Goal: Information Seeking & Learning: Compare options

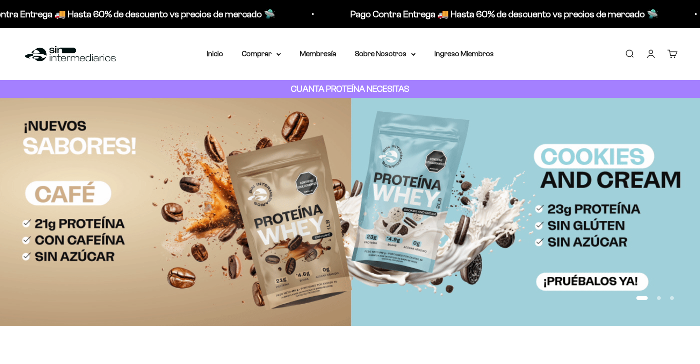
click at [655, 52] on link "Iniciar sesión" at bounding box center [651, 54] width 10 height 10
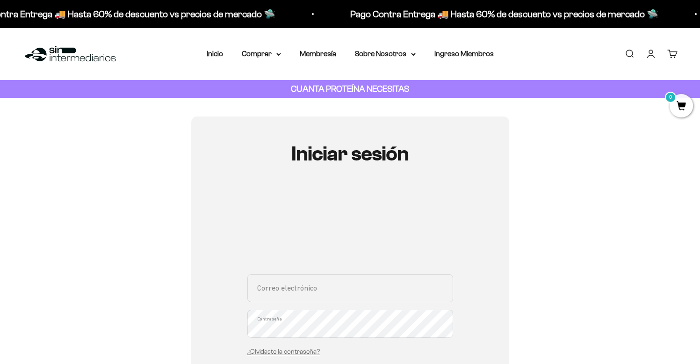
scroll to position [93, 0]
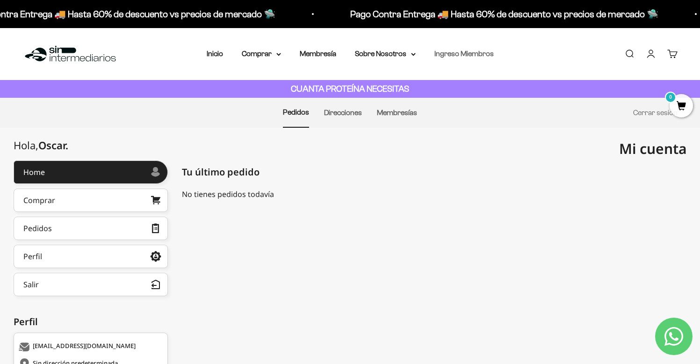
click at [472, 56] on link "Ingreso Miembros" at bounding box center [464, 54] width 59 height 8
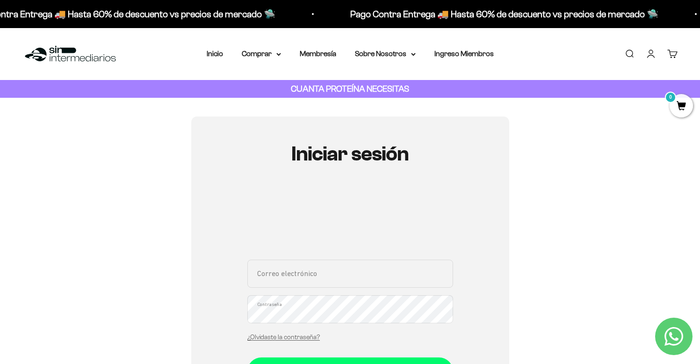
click at [653, 55] on link "Cuenta" at bounding box center [651, 54] width 10 height 10
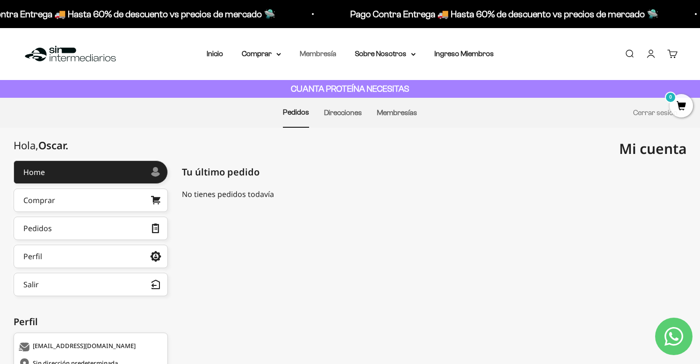
click at [320, 51] on link "Membresía" at bounding box center [318, 54] width 36 height 8
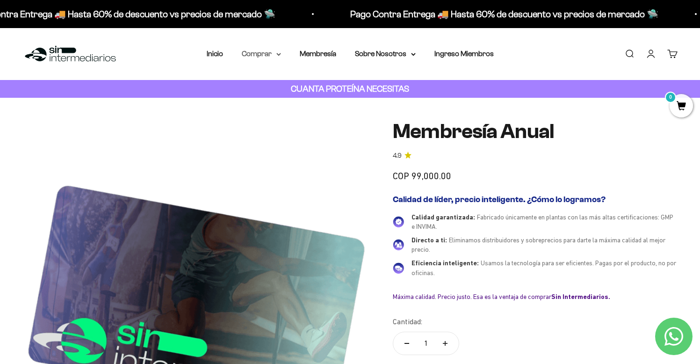
click at [247, 57] on summary "Comprar" at bounding box center [261, 54] width 39 height 12
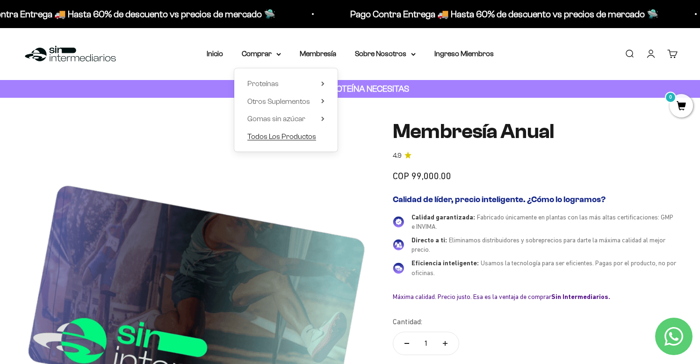
click at [291, 138] on span "Todos Los Productos" at bounding box center [281, 136] width 69 height 8
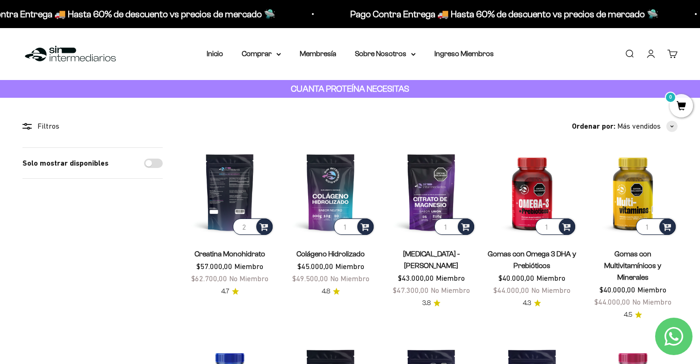
click at [251, 224] on input "2" at bounding box center [253, 226] width 40 height 16
click at [251, 228] on input "1" at bounding box center [253, 226] width 40 height 16
type input "2"
click at [250, 225] on input "2" at bounding box center [253, 226] width 40 height 16
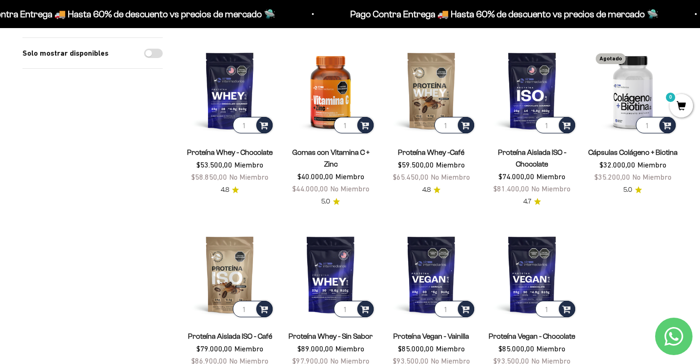
scroll to position [596, 0]
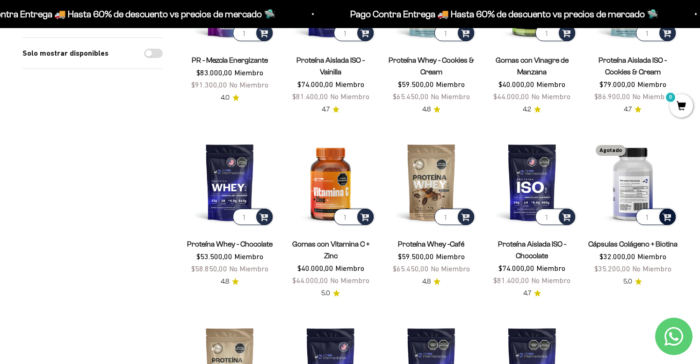
click at [667, 211] on span at bounding box center [667, 216] width 9 height 11
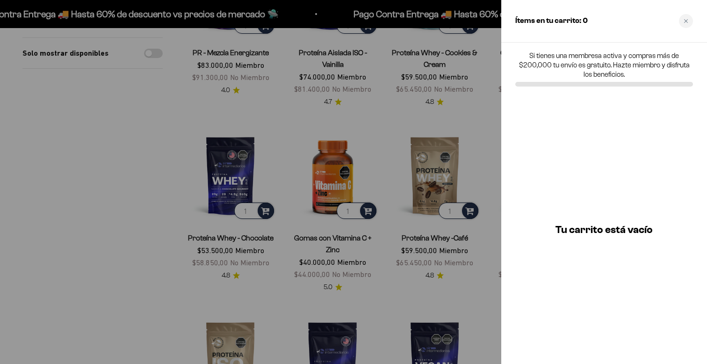
click at [421, 145] on div at bounding box center [353, 182] width 707 height 364
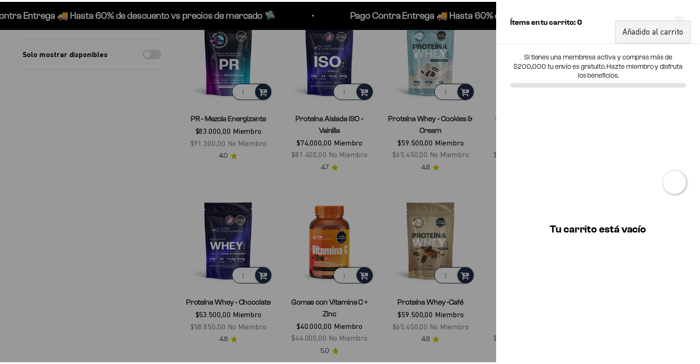
scroll to position [496, 0]
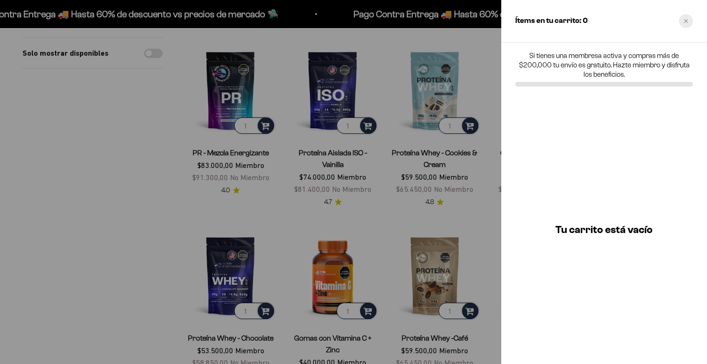
click at [688, 15] on div "Close cart" at bounding box center [686, 21] width 14 height 14
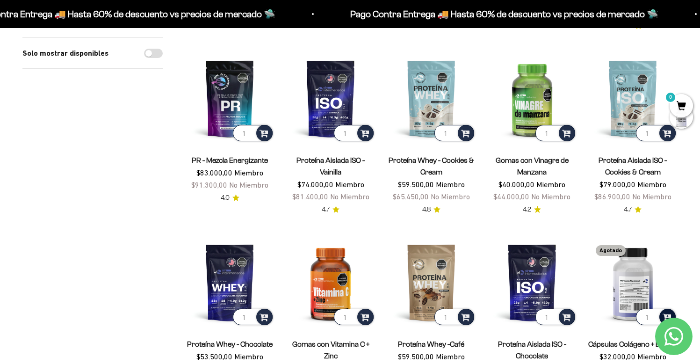
click at [663, 311] on span at bounding box center [667, 316] width 9 height 11
type input "2"
click at [653, 309] on input "2" at bounding box center [656, 317] width 40 height 16
click at [661, 309] on div at bounding box center [668, 317] width 16 height 16
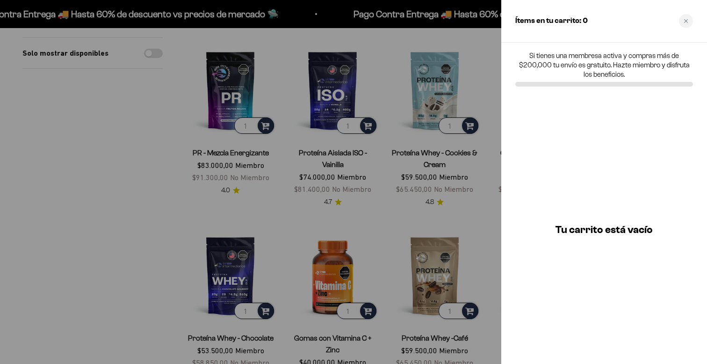
click at [695, 23] on div "Ítems en tu carrito: 0" at bounding box center [604, 21] width 206 height 43
click at [693, 21] on div "Close cart" at bounding box center [686, 21] width 14 height 14
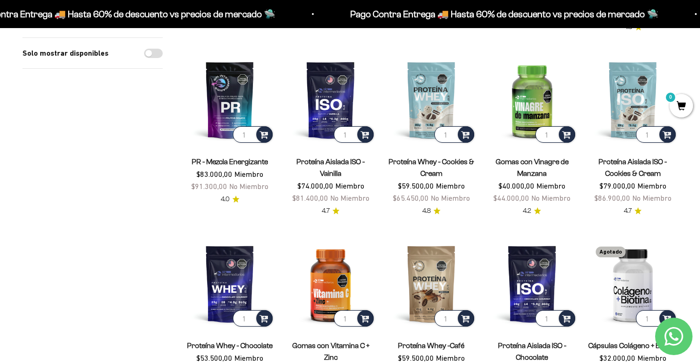
scroll to position [494, 0]
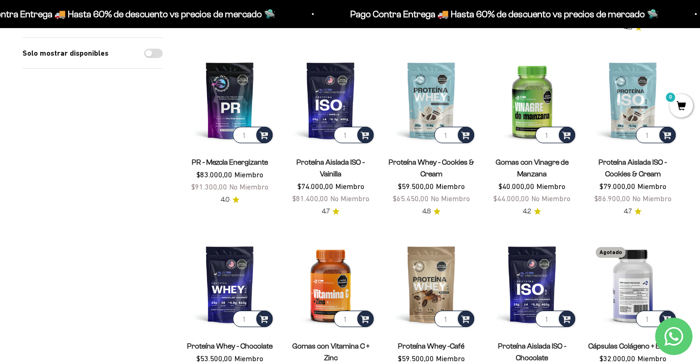
click at [642, 240] on img at bounding box center [632, 284] width 89 height 89
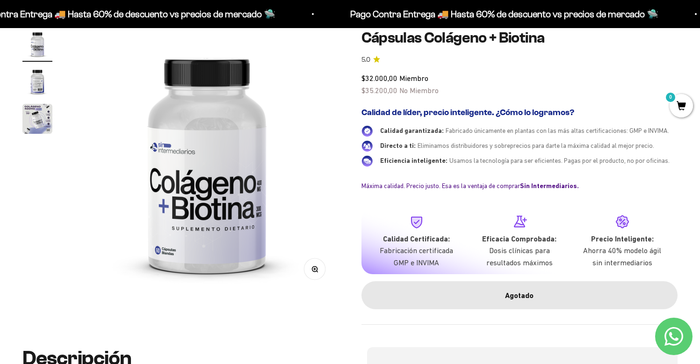
scroll to position [89, 0]
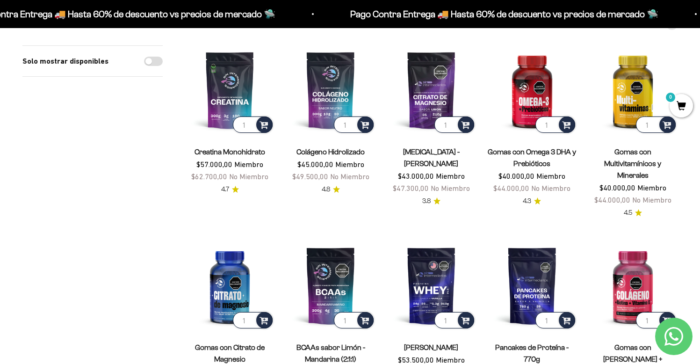
scroll to position [122, 0]
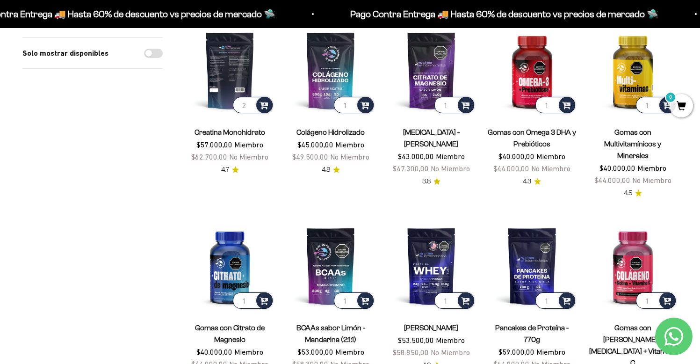
type input "2"
click at [250, 103] on input "2" at bounding box center [253, 105] width 40 height 16
click at [264, 105] on span at bounding box center [264, 104] width 9 height 11
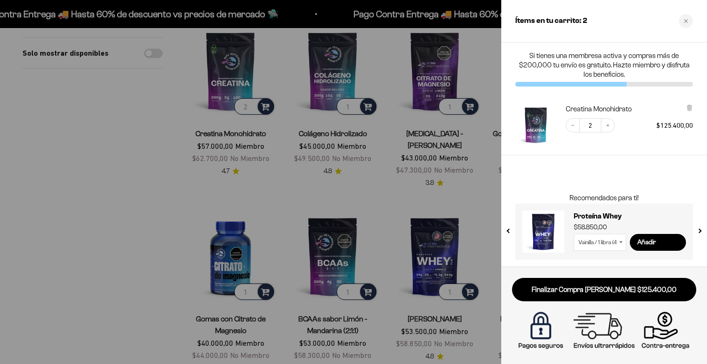
click at [580, 123] on input "2" at bounding box center [590, 125] width 21 height 14
click at [574, 126] on icon "Decrease quantity" at bounding box center [573, 126] width 6 height 6
click at [40, 199] on div at bounding box center [353, 182] width 707 height 364
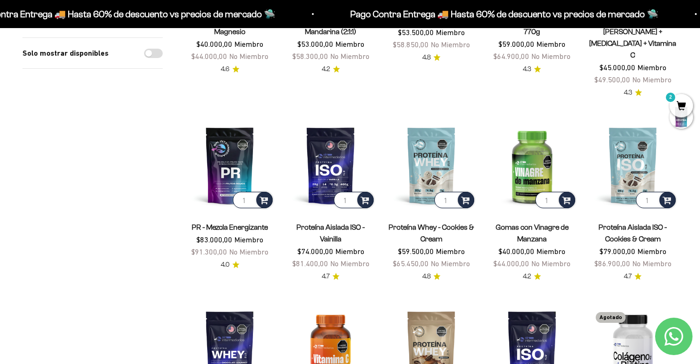
scroll to position [232, 0]
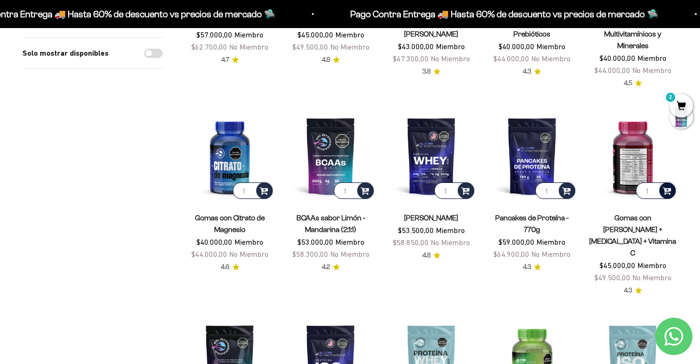
click at [660, 182] on div at bounding box center [668, 190] width 16 height 16
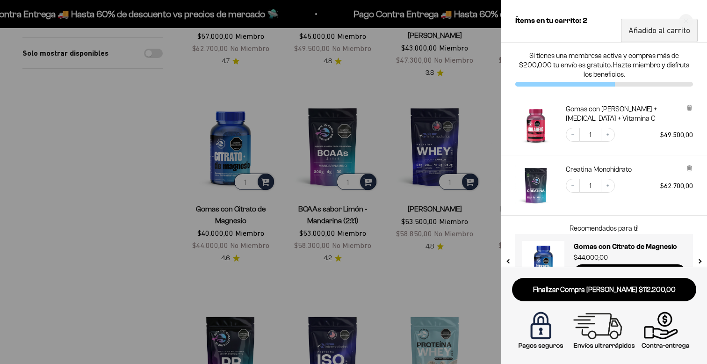
click at [466, 159] on div at bounding box center [353, 182] width 707 height 364
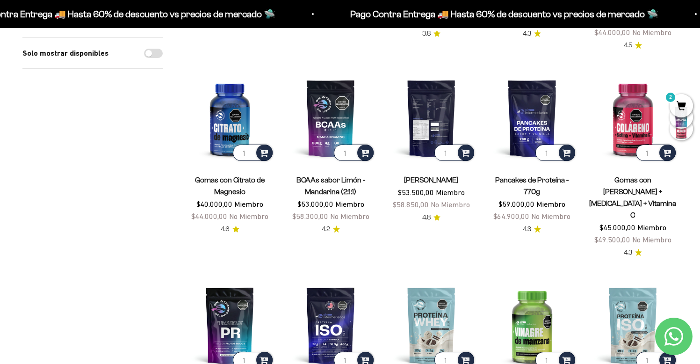
scroll to position [410, 0]
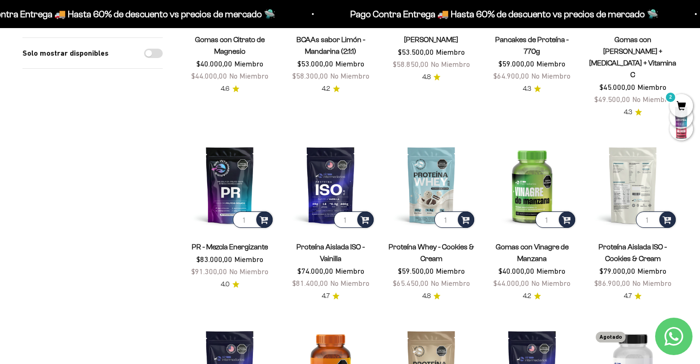
click at [631, 140] on img at bounding box center [632, 184] width 89 height 89
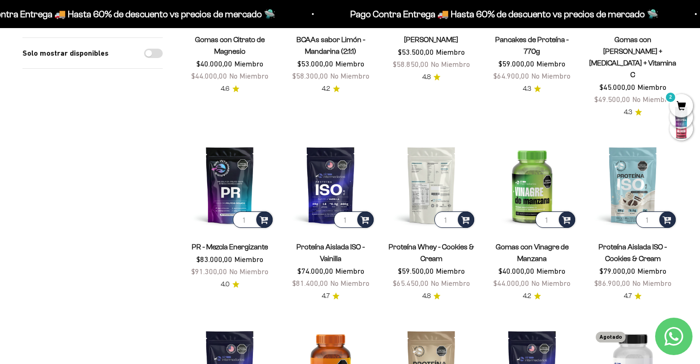
click at [445, 152] on img at bounding box center [431, 184] width 89 height 89
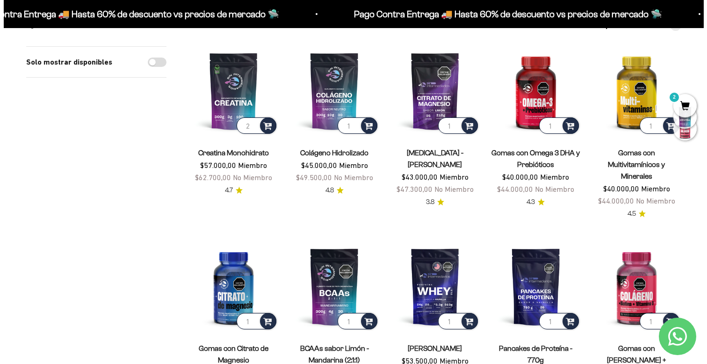
scroll to position [103, 0]
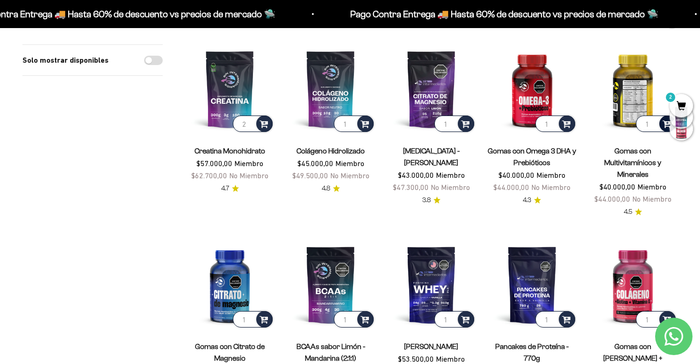
click at [663, 123] on span at bounding box center [667, 123] width 9 height 11
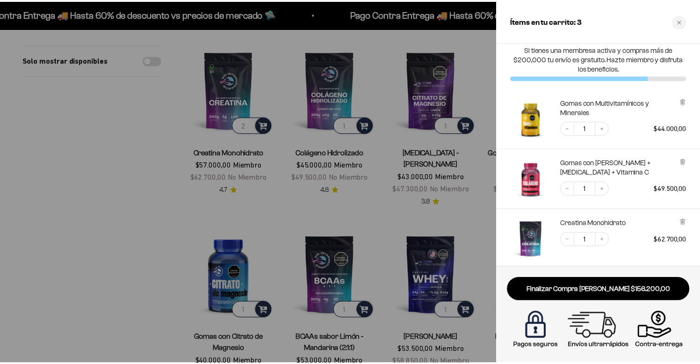
scroll to position [0, 0]
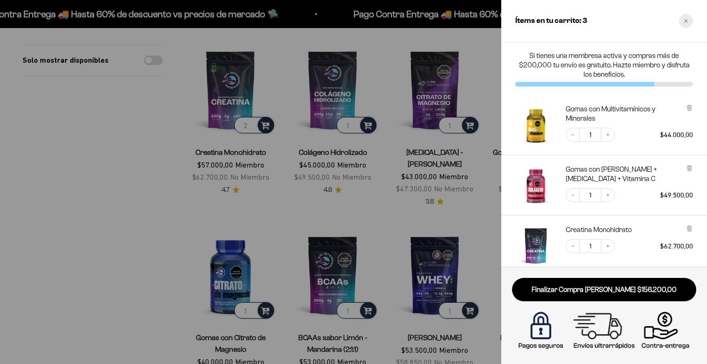
click at [689, 20] on div "Close cart" at bounding box center [686, 21] width 14 height 14
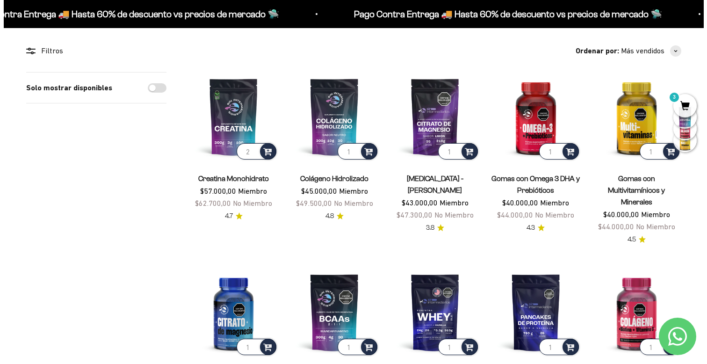
scroll to position [53, 0]
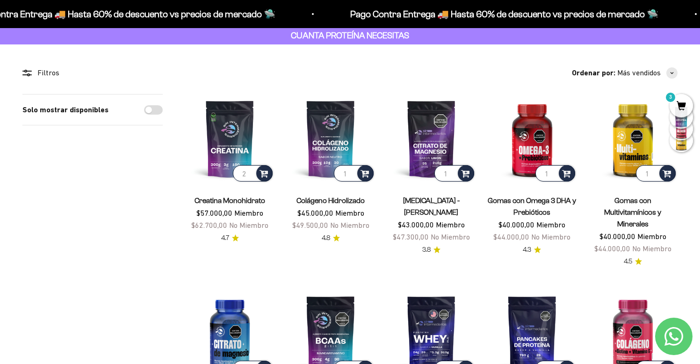
click at [679, 98] on span "3" at bounding box center [681, 105] width 23 height 23
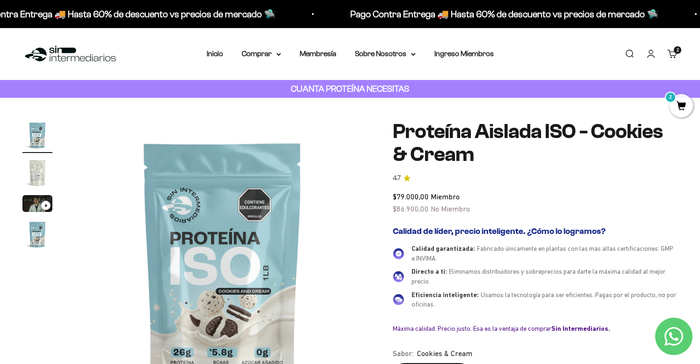
click at [37, 174] on img "Ir al artículo 2" at bounding box center [37, 173] width 30 height 30
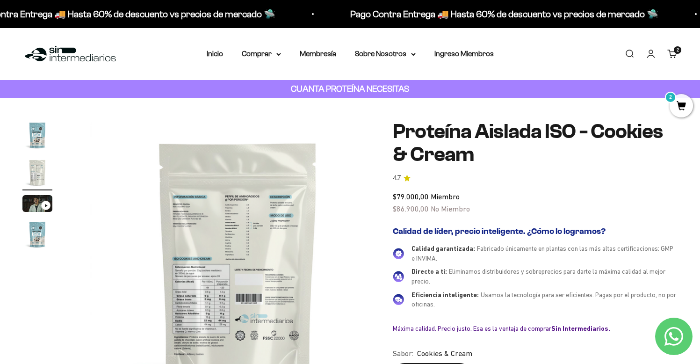
scroll to position [0, 307]
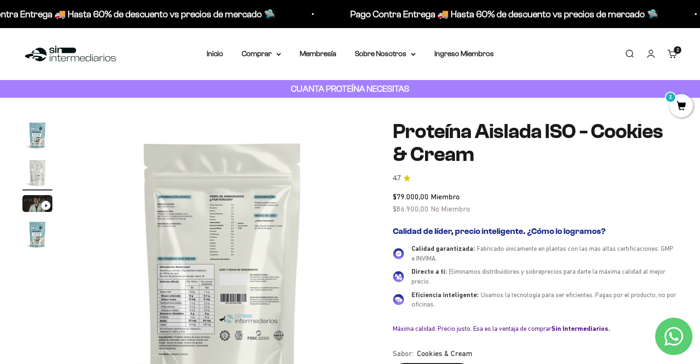
click at [40, 231] on img "Ir al artículo 4" at bounding box center [37, 234] width 30 height 30
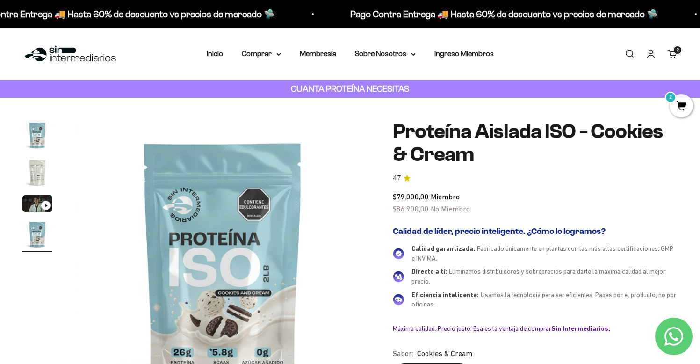
click at [32, 165] on img "Ir al artículo 2" at bounding box center [37, 173] width 30 height 30
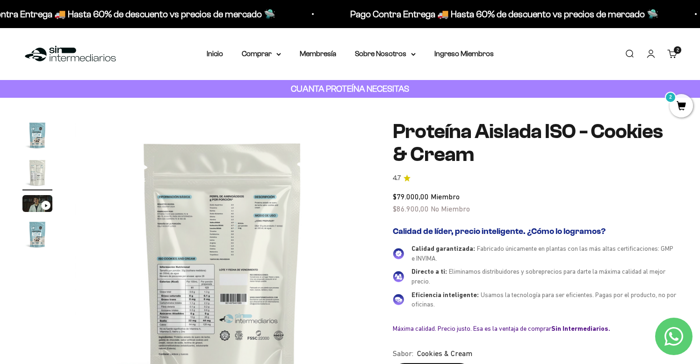
click at [277, 248] on img at bounding box center [223, 268] width 296 height 296
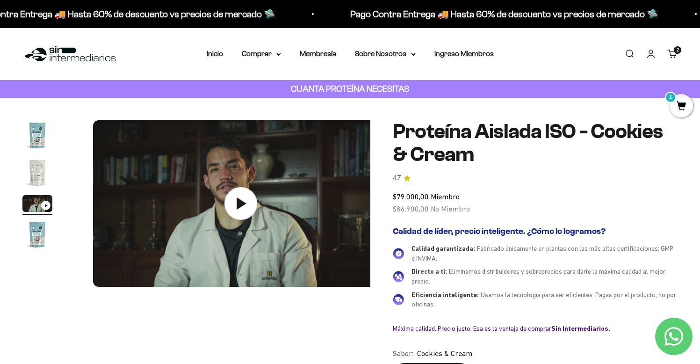
scroll to position [0, 614]
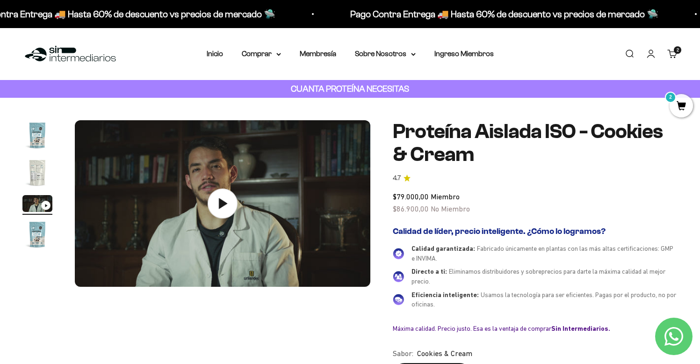
click at [39, 180] on img "Ir al artículo 2" at bounding box center [37, 173] width 30 height 30
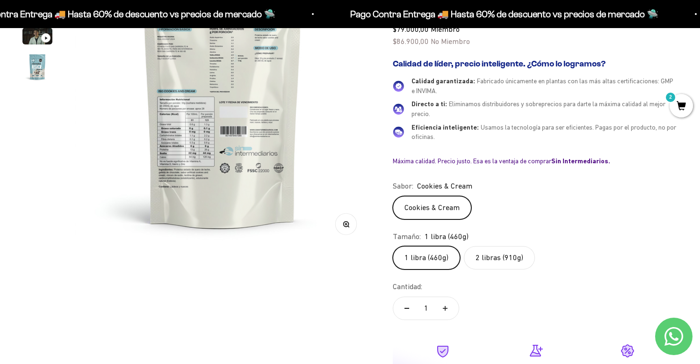
scroll to position [173, 0]
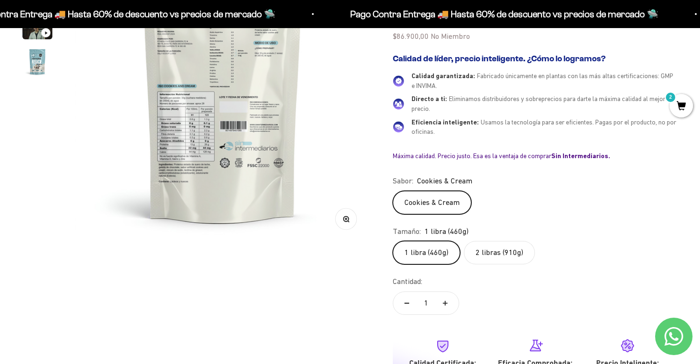
click at [346, 220] on icon "button" at bounding box center [346, 219] width 2 height 2
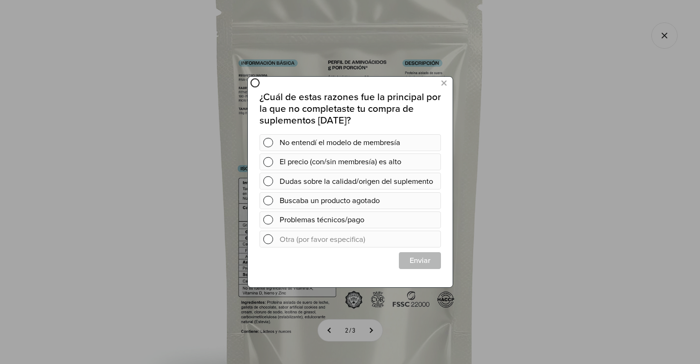
scroll to position [0, 0]
click at [447, 84] on button at bounding box center [443, 83] width 17 height 15
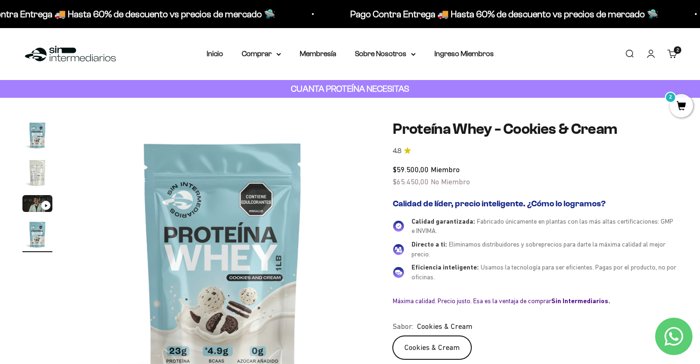
click at [30, 173] on img "Ir al artículo 2" at bounding box center [37, 173] width 30 height 30
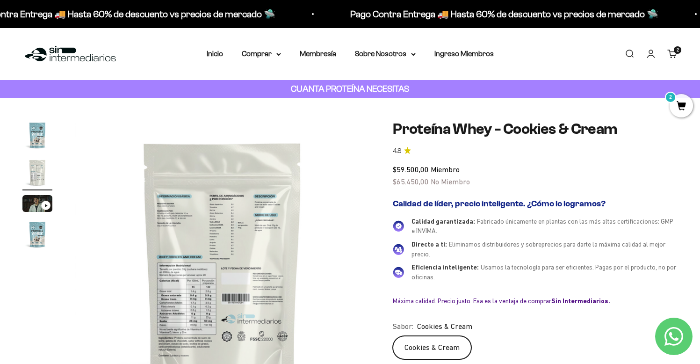
click at [229, 212] on img at bounding box center [223, 268] width 296 height 296
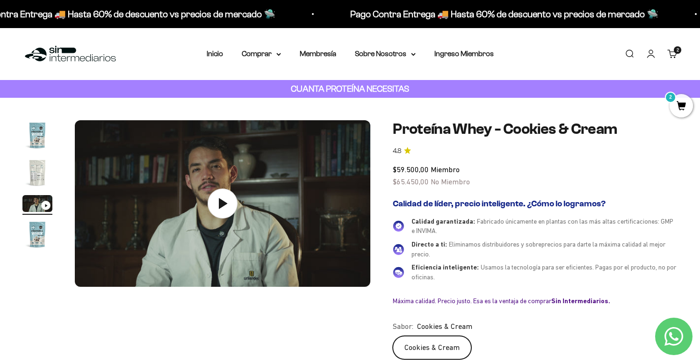
click at [30, 165] on img "Ir al artículo 2" at bounding box center [37, 173] width 30 height 30
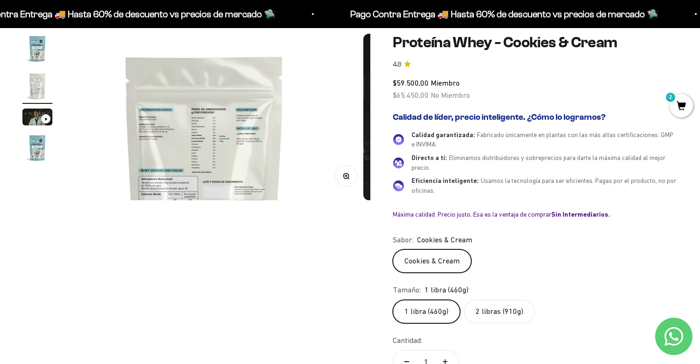
scroll to position [0, 307]
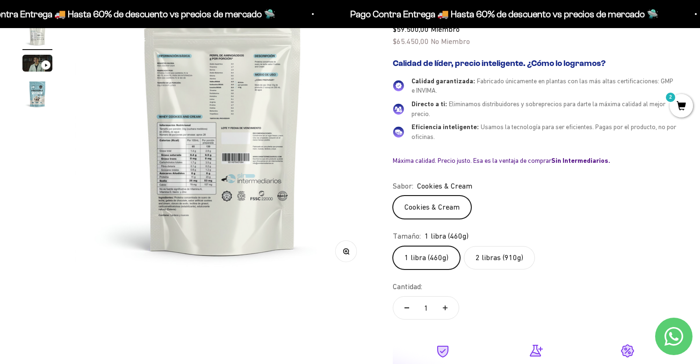
click at [348, 251] on circle "button" at bounding box center [345, 250] width 5 height 5
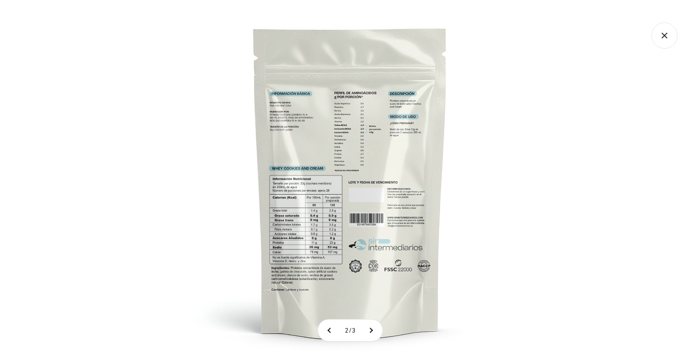
click at [346, 137] on img at bounding box center [350, 182] width 364 height 364
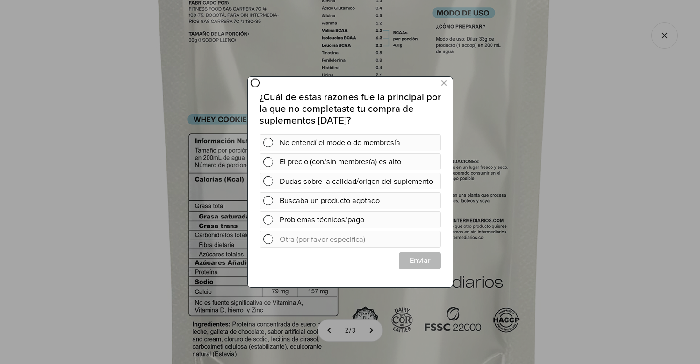
scroll to position [0, 0]
click at [443, 84] on icon at bounding box center [443, 83] width 5 height 13
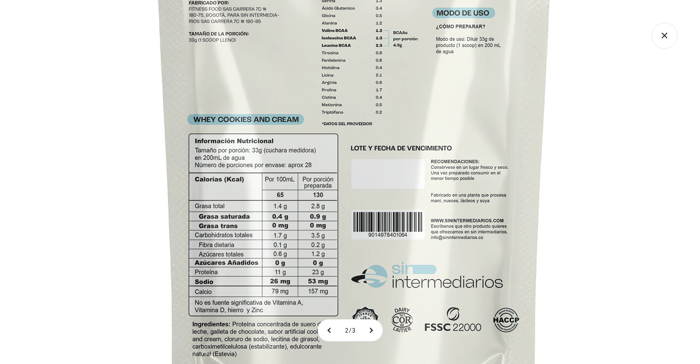
click at [666, 35] on icon "Cerrar galería" at bounding box center [665, 35] width 26 height 26
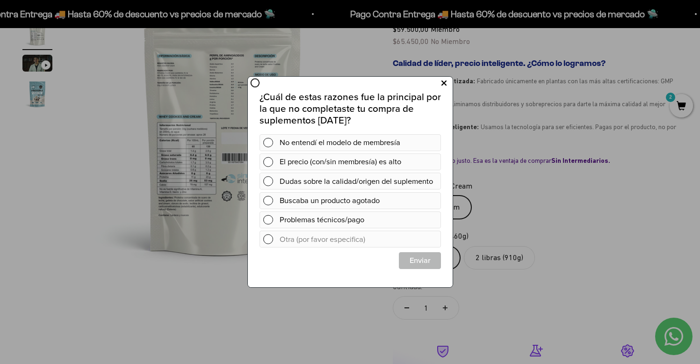
click at [444, 83] on icon at bounding box center [443, 83] width 5 height 13
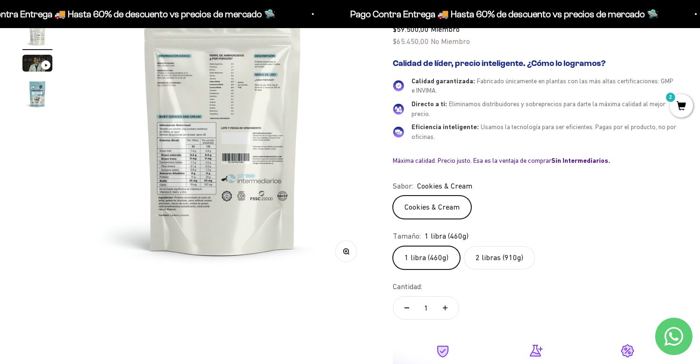
click at [182, 181] on img at bounding box center [223, 128] width 296 height 296
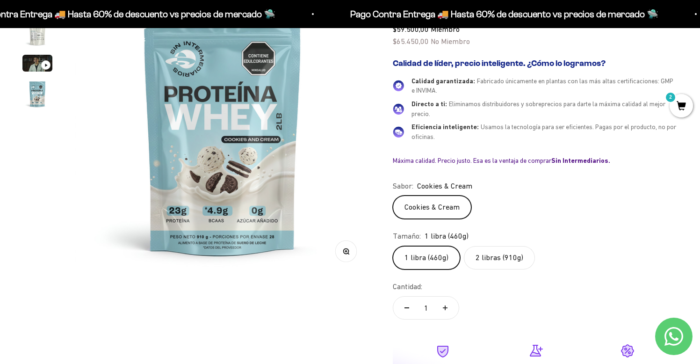
click at [354, 124] on img at bounding box center [223, 128] width 296 height 296
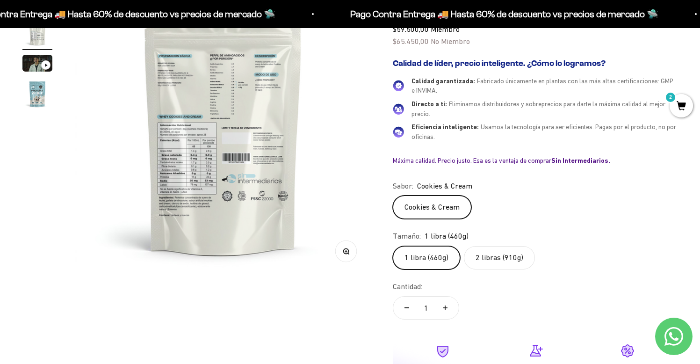
scroll to position [0, 307]
click at [346, 254] on icon "button" at bounding box center [346, 251] width 7 height 7
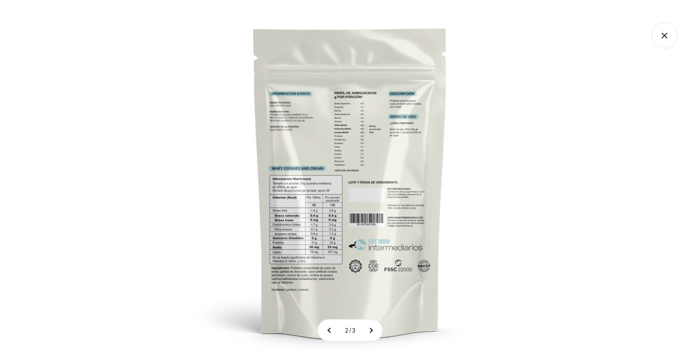
click at [333, 232] on img at bounding box center [350, 182] width 364 height 364
